Goal: Information Seeking & Learning: Learn about a topic

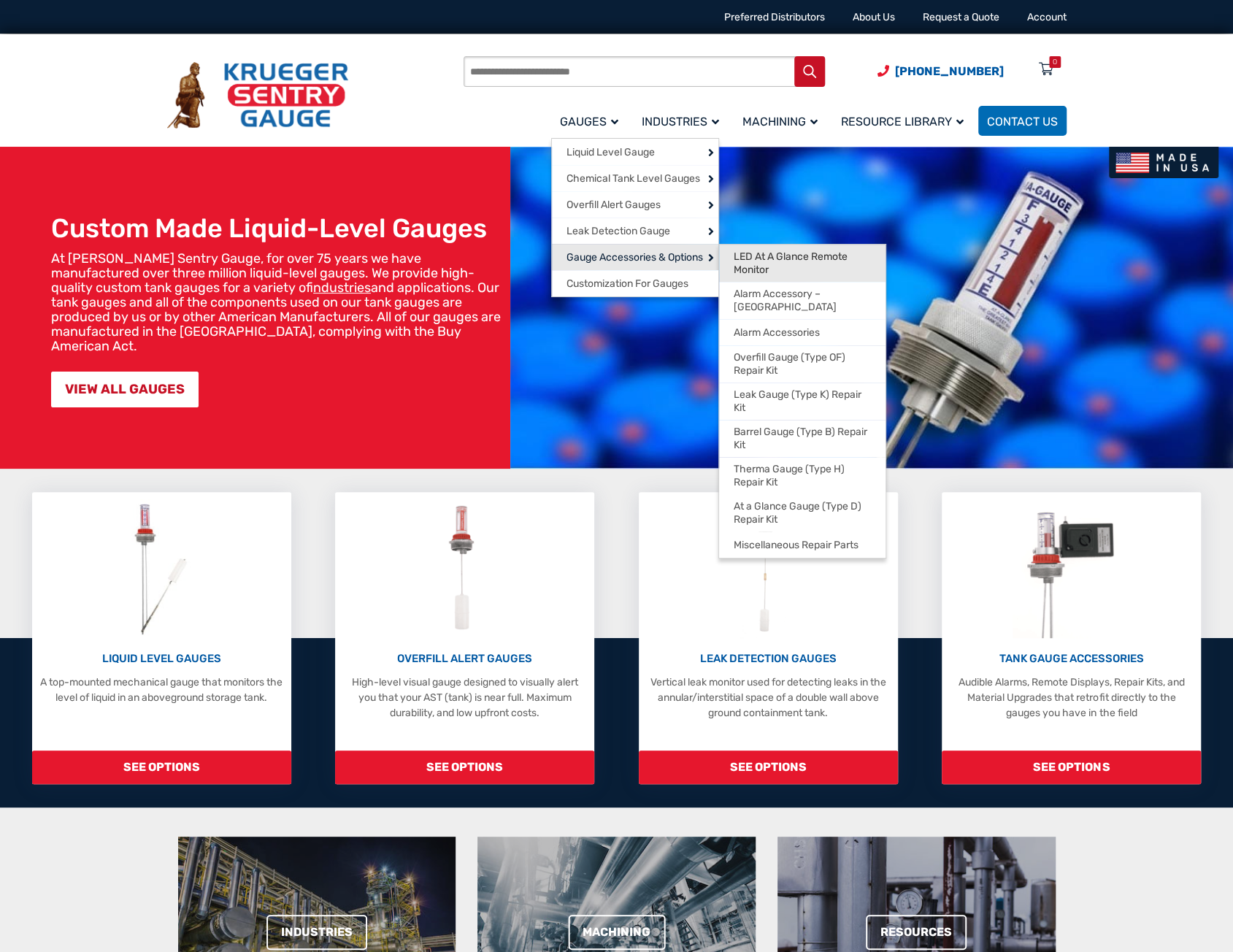
click at [742, 265] on span "LED At A Glance Remote Monitor" at bounding box center [802, 263] width 138 height 26
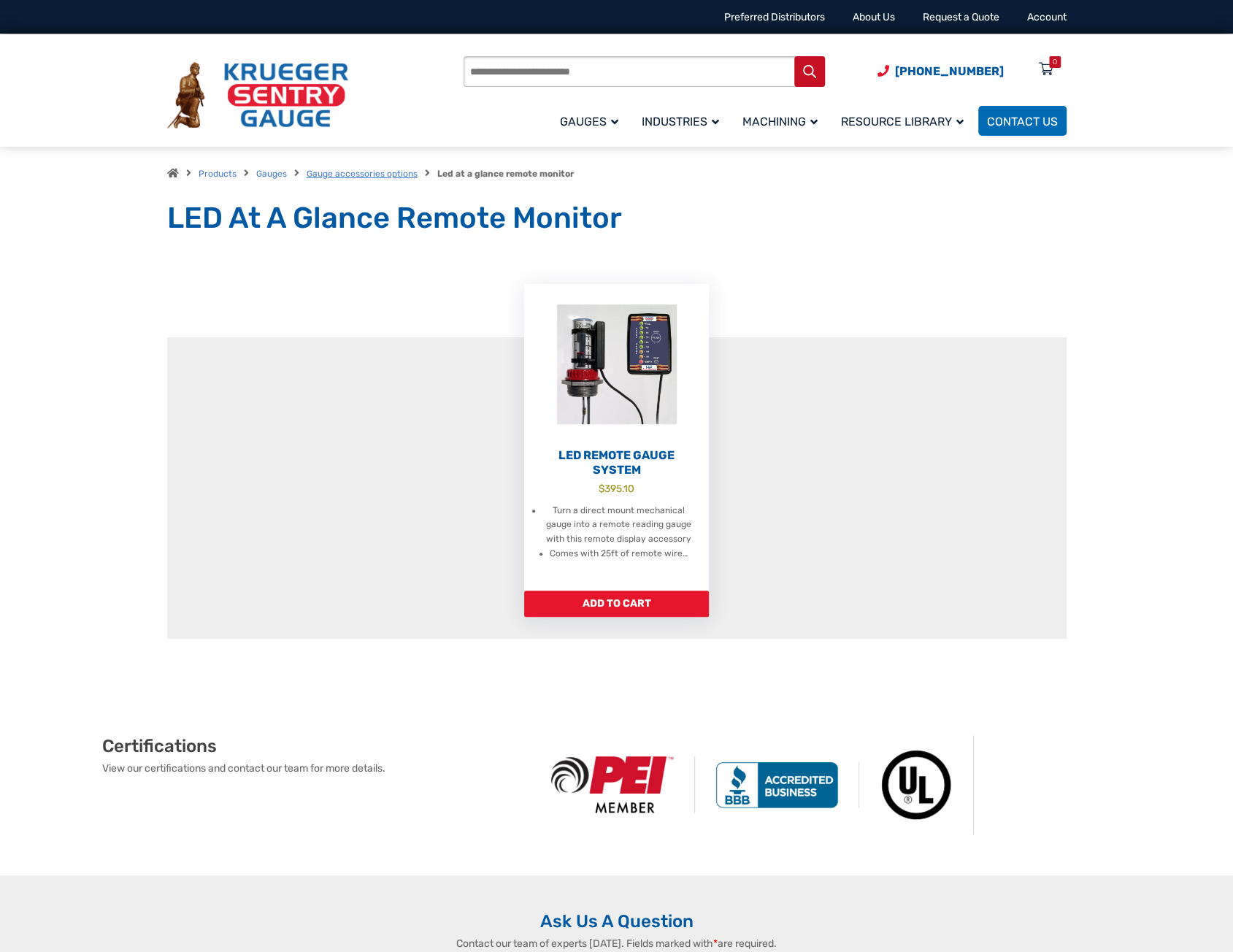
click at [362, 179] on link "Gauge accessories options" at bounding box center [362, 174] width 111 height 10
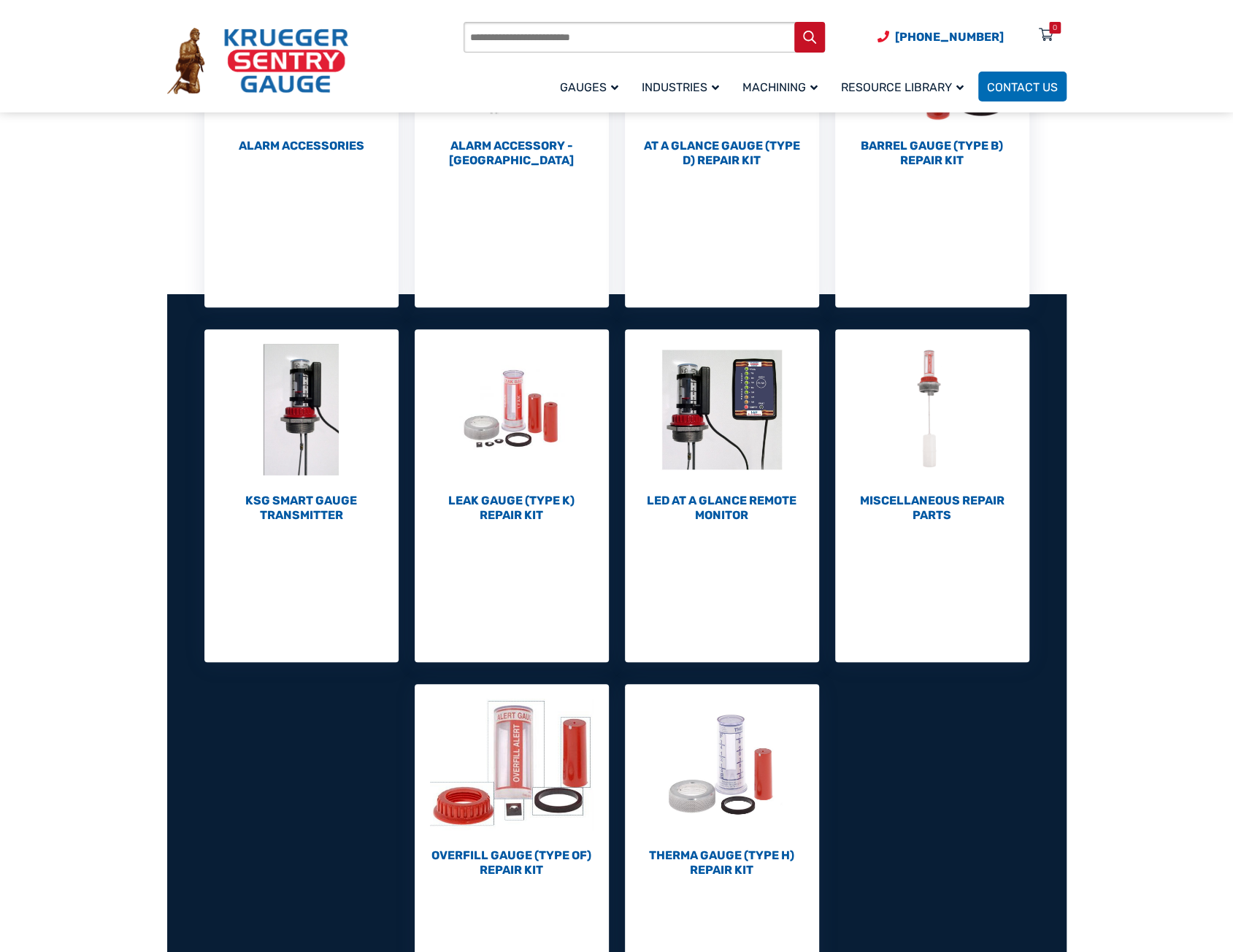
scroll to position [365, 0]
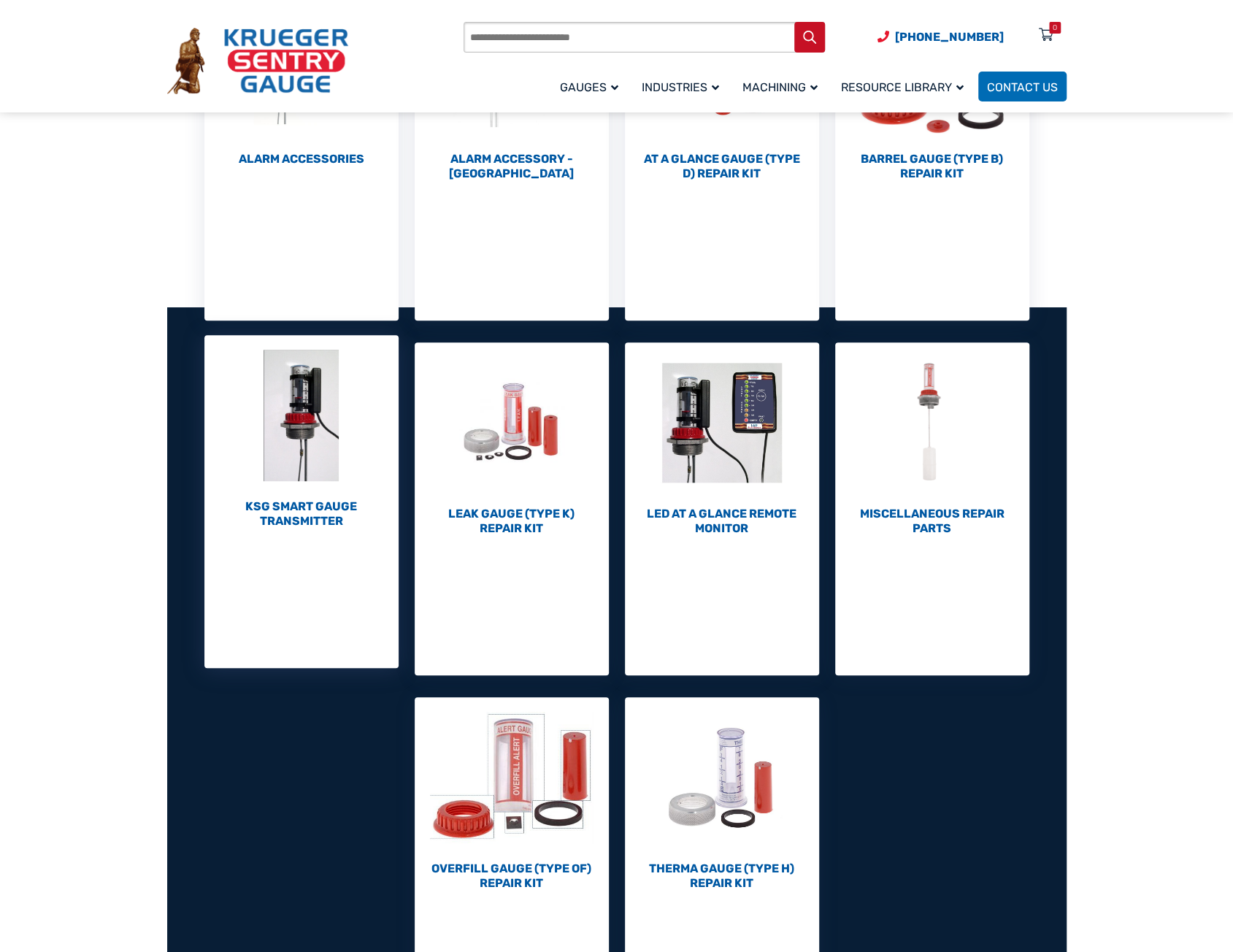
click at [312, 516] on h2 "KSG Smart Gauge Transmitter (1)" at bounding box center [301, 513] width 194 height 29
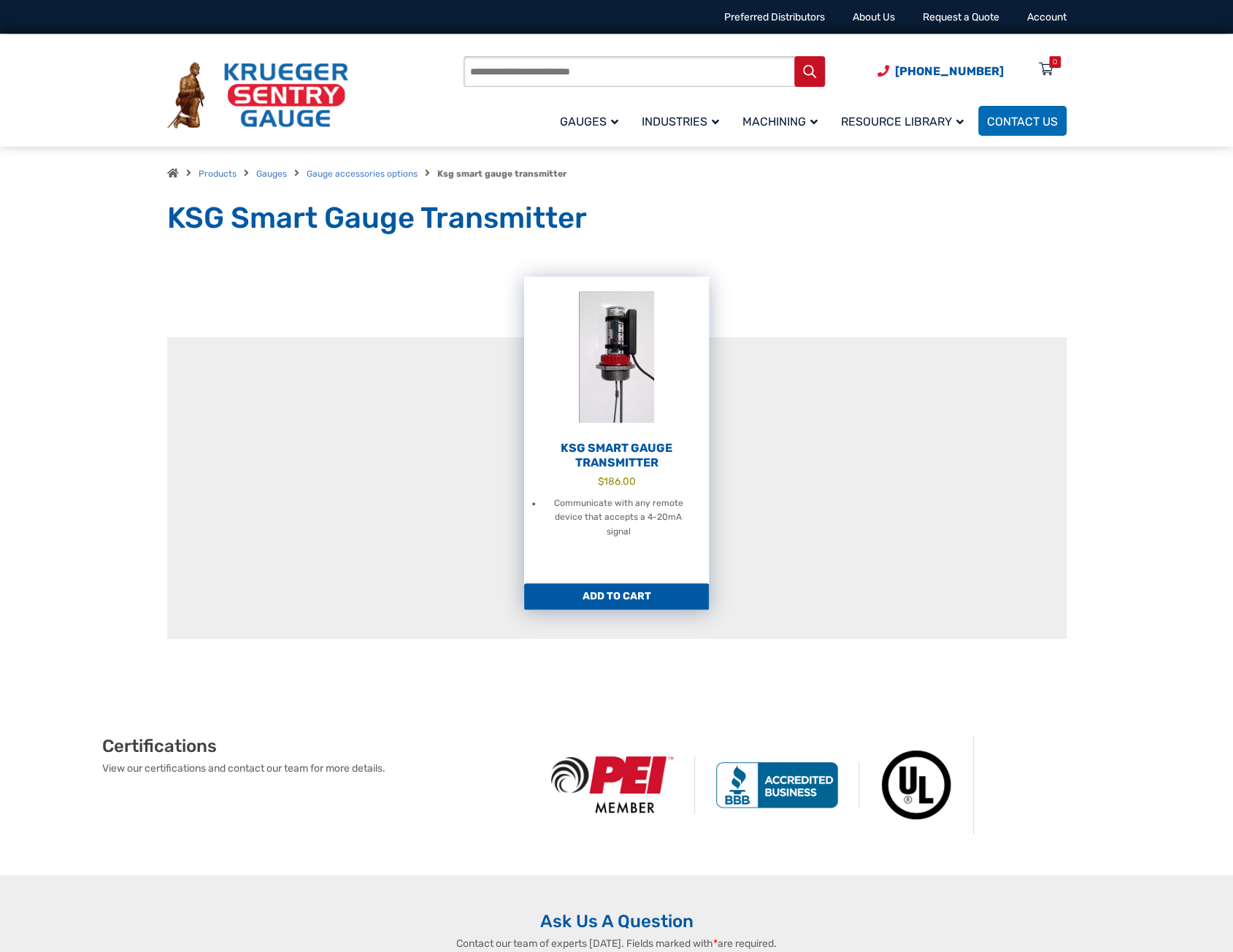
click at [618, 499] on li "Communicate with any remote device that accepts a 4-20mA signal" at bounding box center [619, 518] width 152 height 44
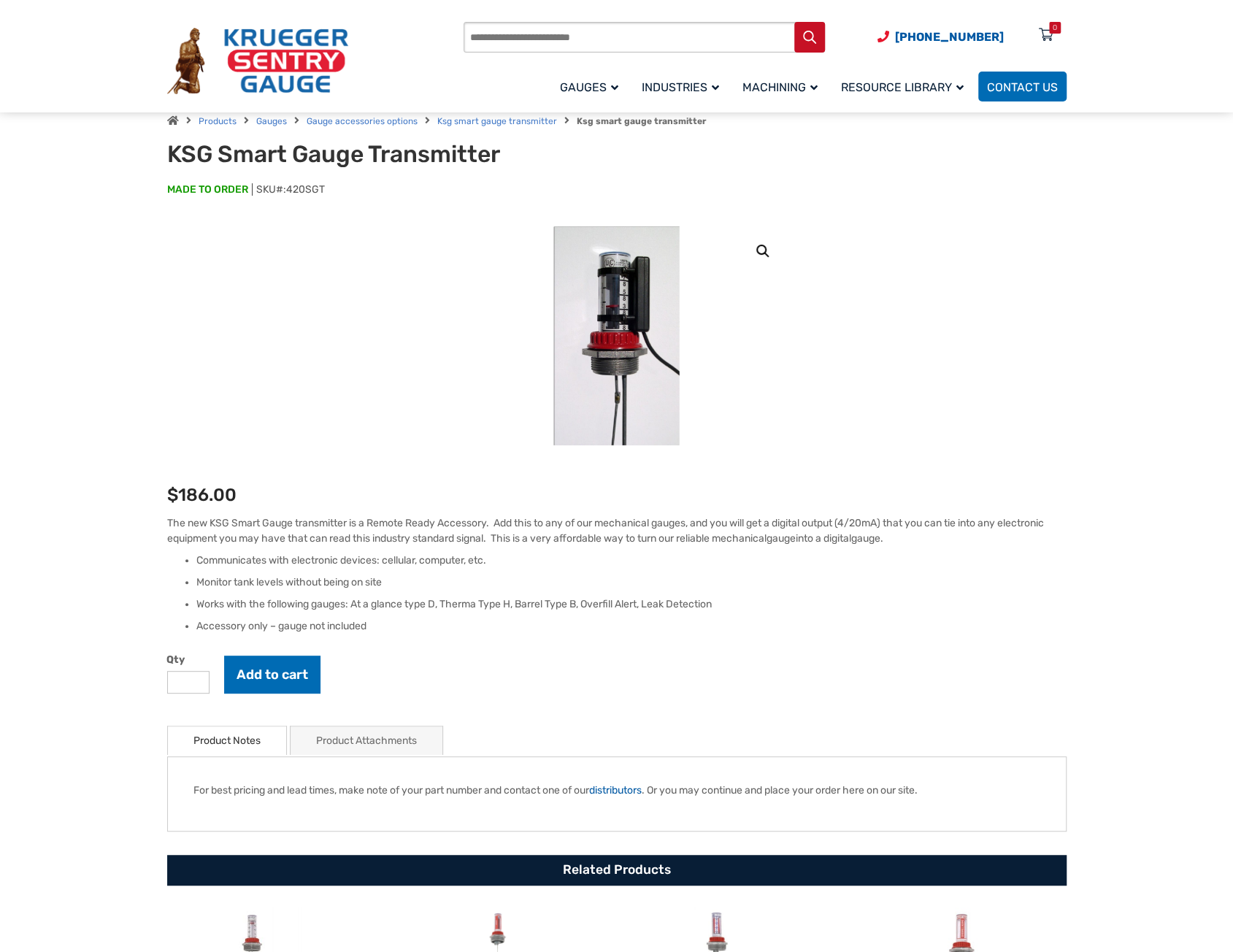
scroll to position [73, 0]
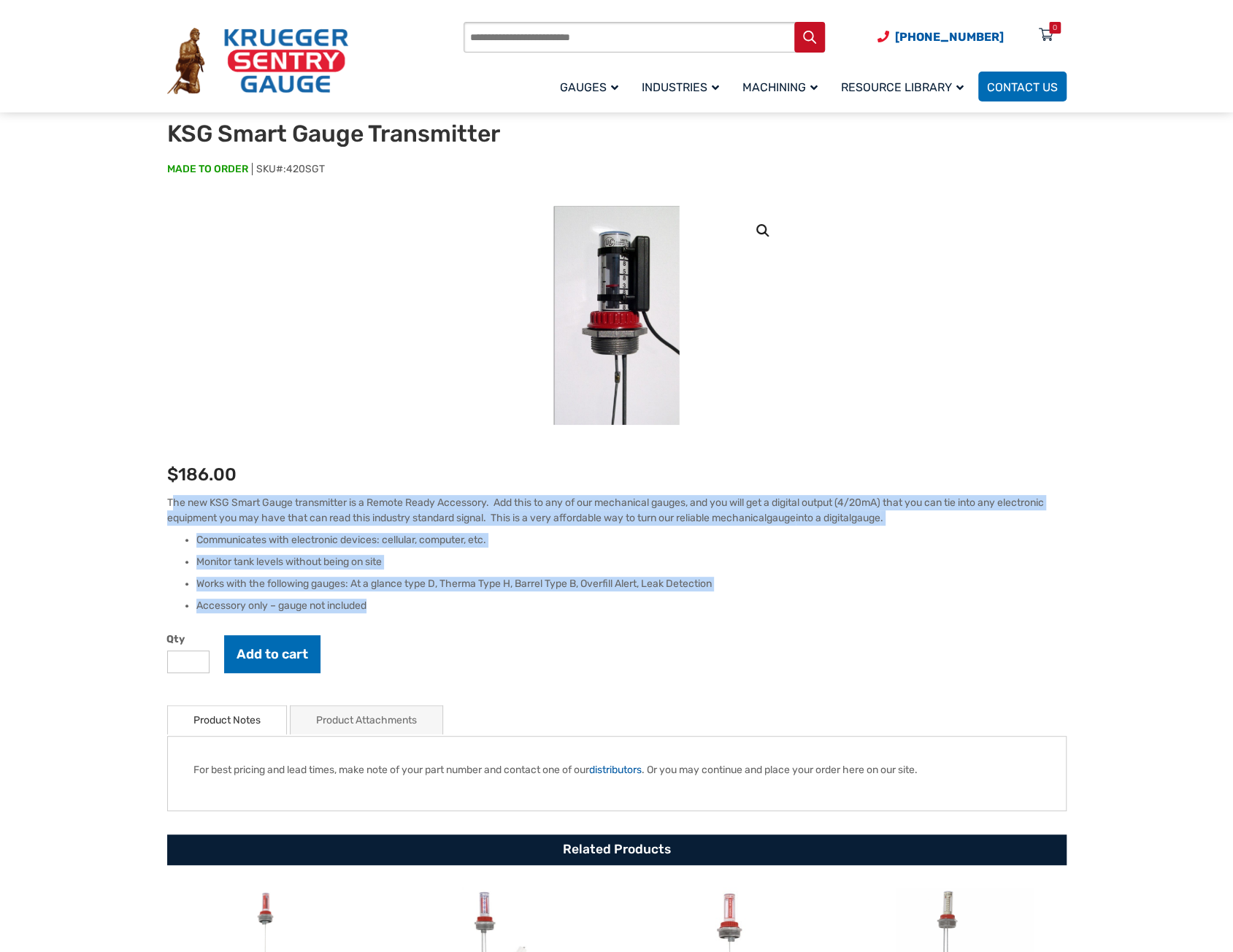
drag, startPoint x: 171, startPoint y: 503, endPoint x: 375, endPoint y: 598, distance: 225.0
click at [375, 598] on div "The new KSG Smart Gauge transmitter is a Remote Ready Accessory. Add this to an…" at bounding box center [617, 554] width 899 height 119
click at [306, 528] on div "The new KSG Smart Gauge transmitter is a Remote Ready Accessory. Add this to an…" at bounding box center [617, 554] width 899 height 119
drag, startPoint x: 166, startPoint y: 506, endPoint x: 391, endPoint y: 597, distance: 242.7
click at [391, 597] on div "The new KSG Smart Gauge transmitter is a Remote Ready Accessory. Add this to an…" at bounding box center [617, 554] width 899 height 119
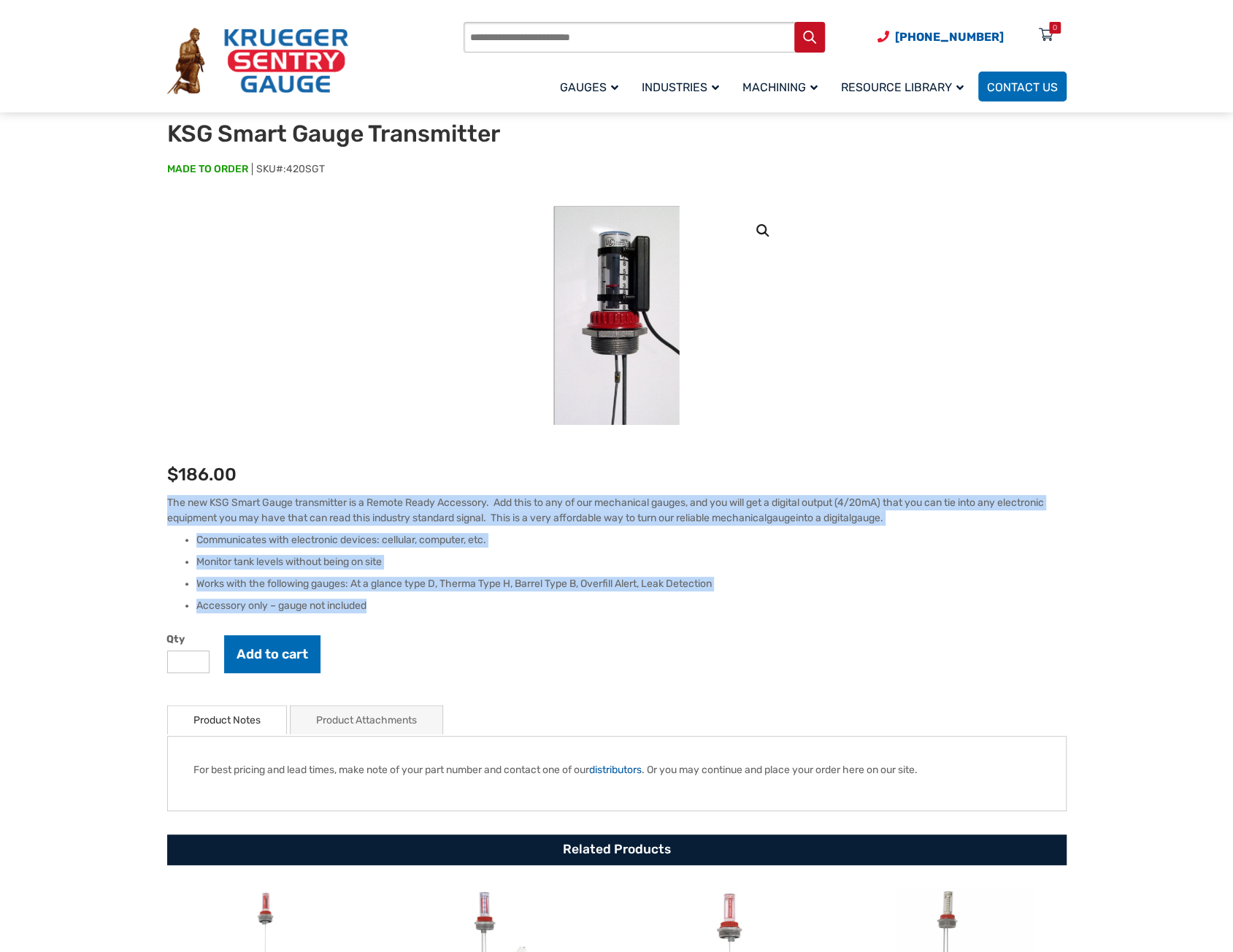
copy div "The new KSG Smart Gauge transmitter is a Remote Ready Accessory. Add this to an…"
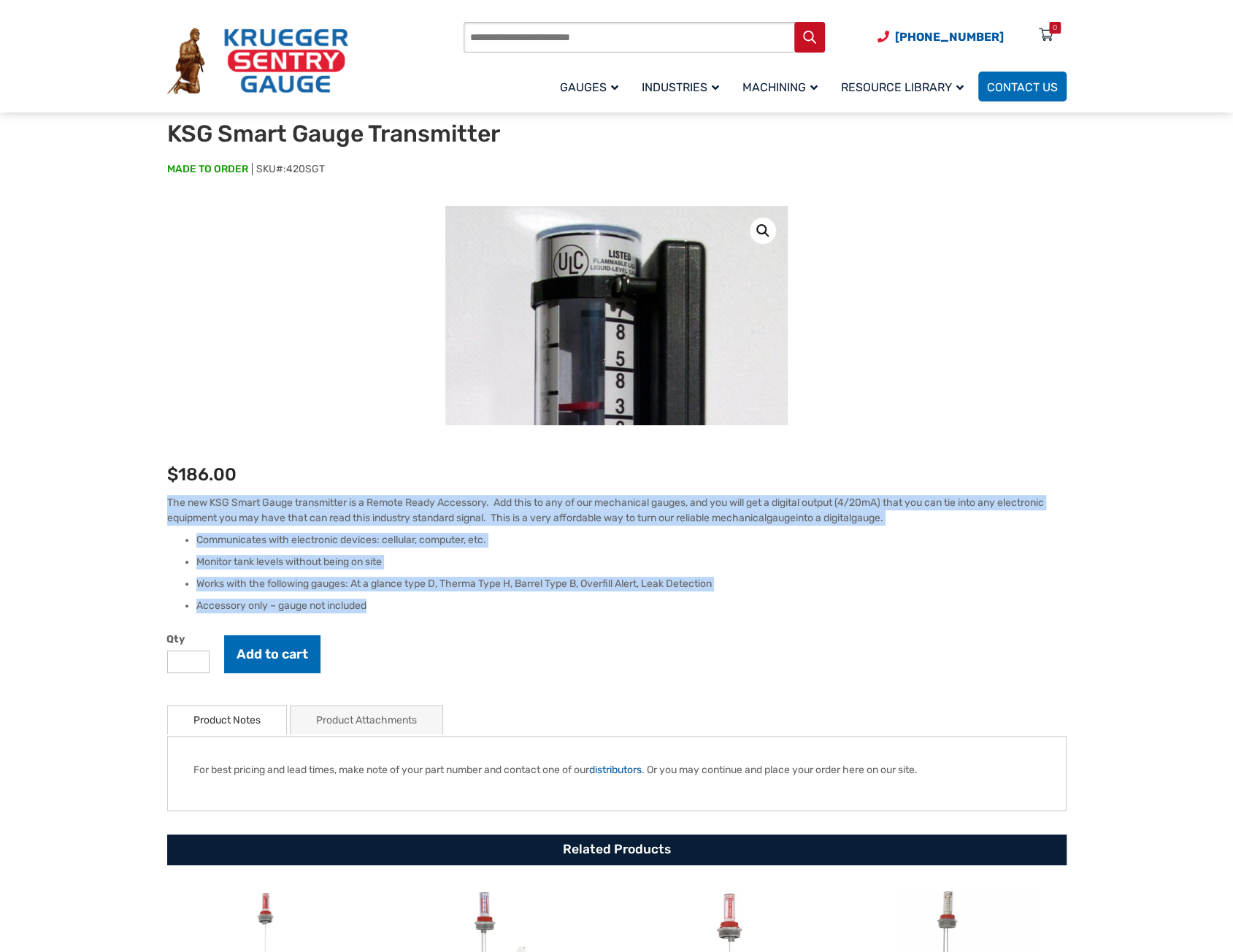
scroll to position [0, 0]
